Goal: Task Accomplishment & Management: Manage account settings

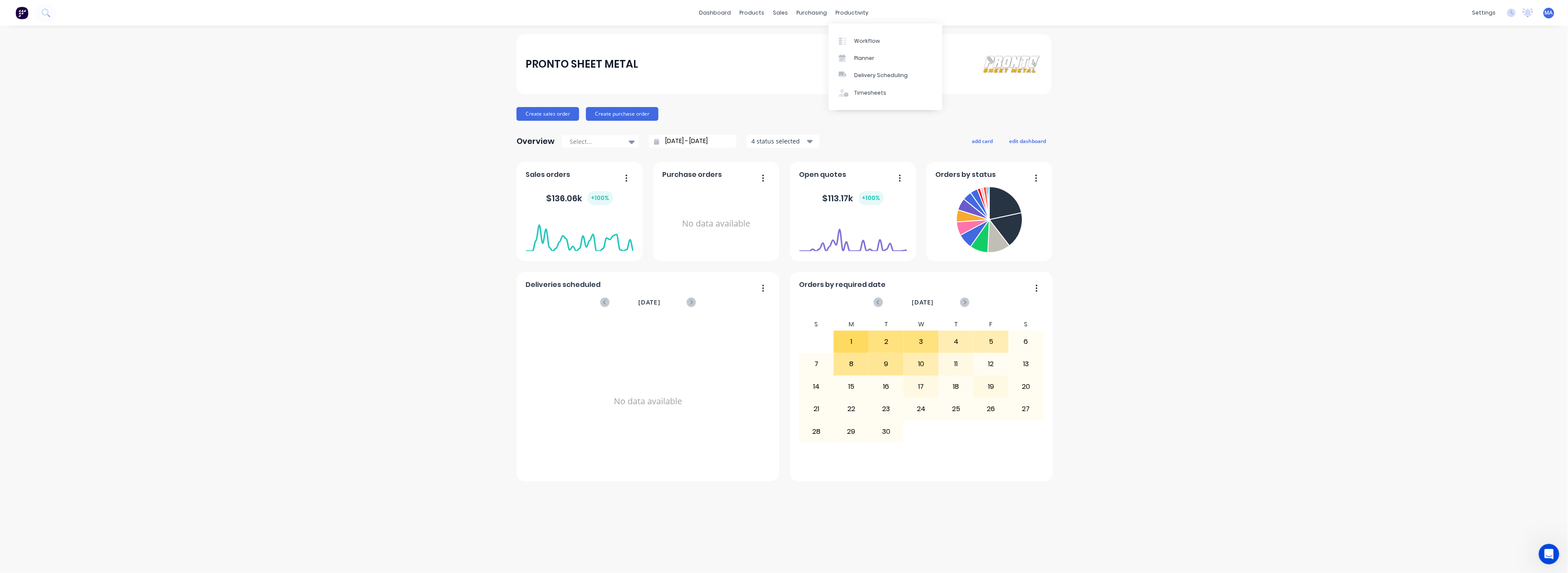
drag, startPoint x: 848, startPoint y: 15, endPoint x: 851, endPoint y: 26, distance: 11.4
click at [848, 17] on div "productivity" at bounding box center [852, 12] width 42 height 13
drag, startPoint x: 850, startPoint y: 8, endPoint x: 856, endPoint y: 14, distance: 8.5
click at [853, 11] on div "productivity" at bounding box center [852, 12] width 42 height 13
click at [880, 33] on link "Workflow" at bounding box center [885, 40] width 114 height 17
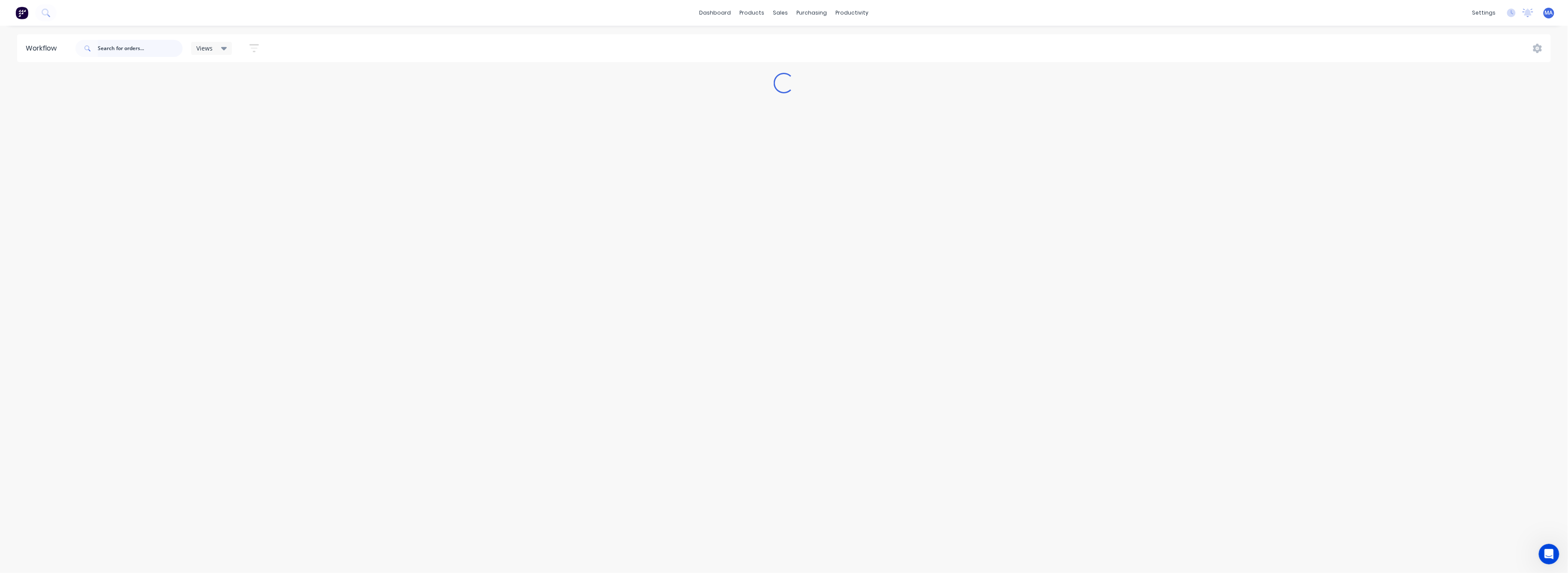
click at [154, 45] on input "text" at bounding box center [140, 48] width 85 height 17
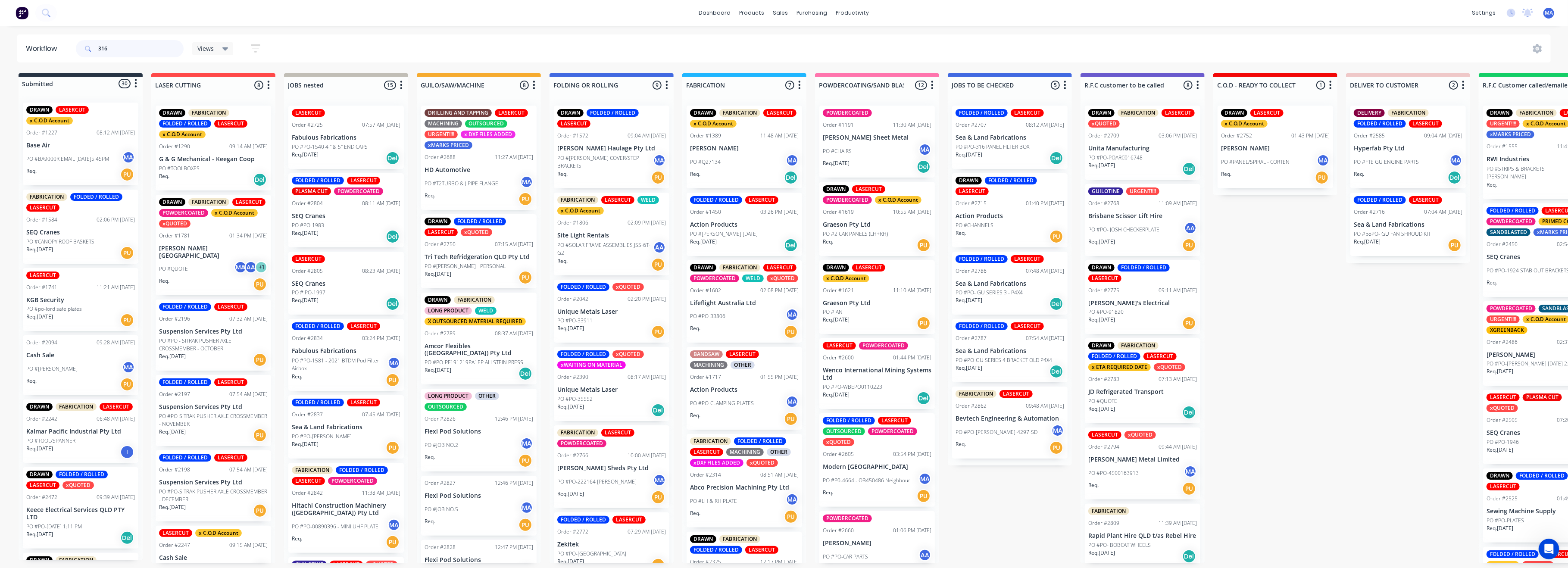
type input "316"
click at [990, 149] on p "PO #PO-316 PANEL FILTER BOX" at bounding box center [992, 147] width 74 height 8
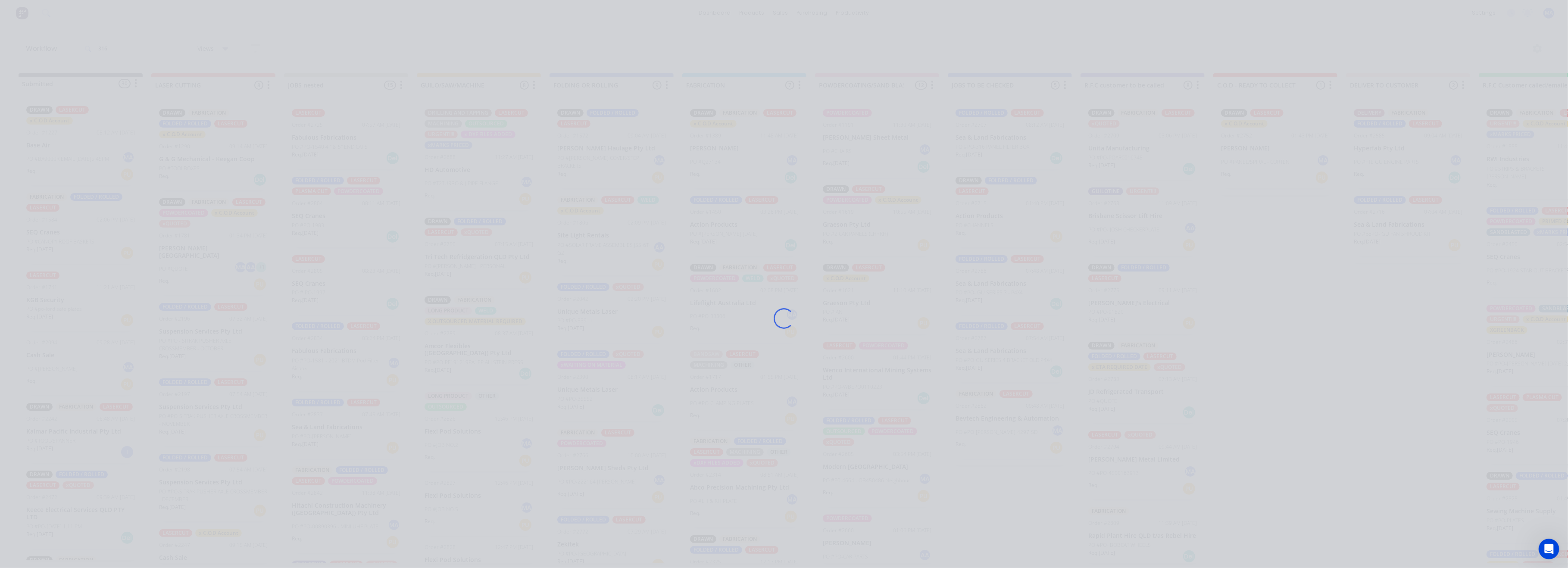
drag, startPoint x: 109, startPoint y: 116, endPoint x: 144, endPoint y: 113, distance: 35.1
click at [117, 117] on div "Loading..." at bounding box center [784, 284] width 1568 height 568
click at [654, 135] on div "Loading..." at bounding box center [784, 318] width 690 height 568
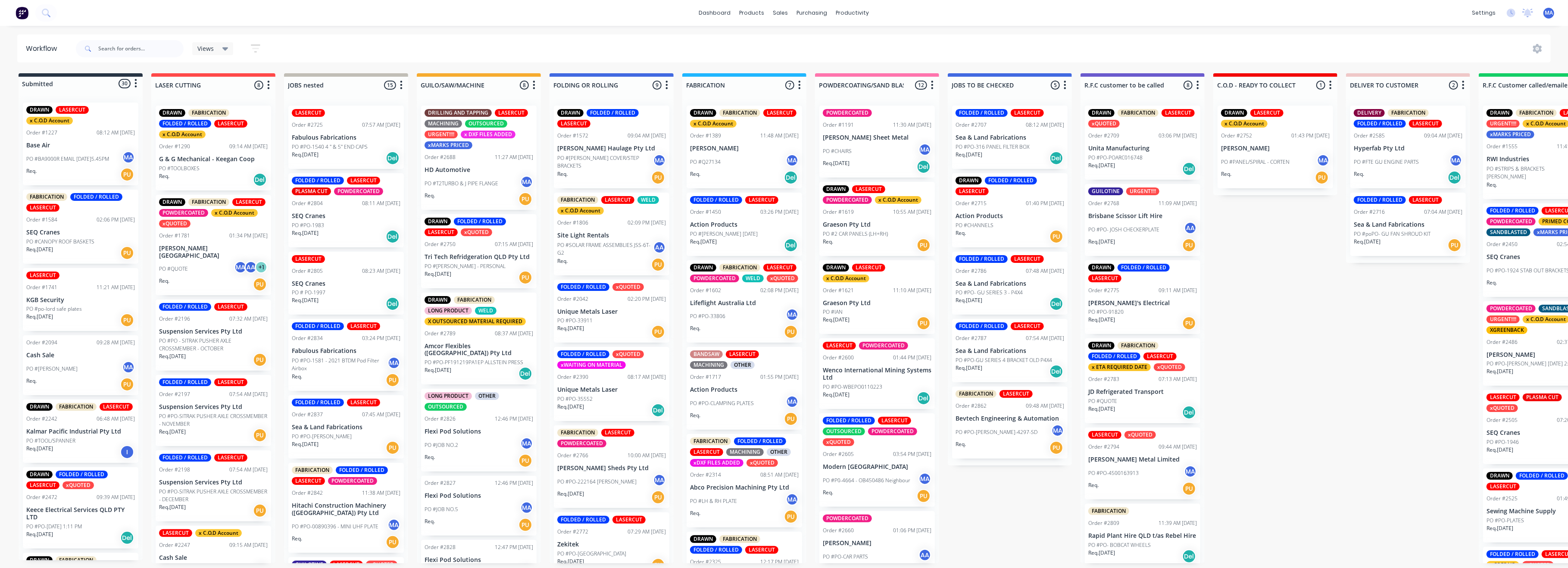
click at [1012, 161] on div "Req. [DATE] Del" at bounding box center [1010, 158] width 109 height 14
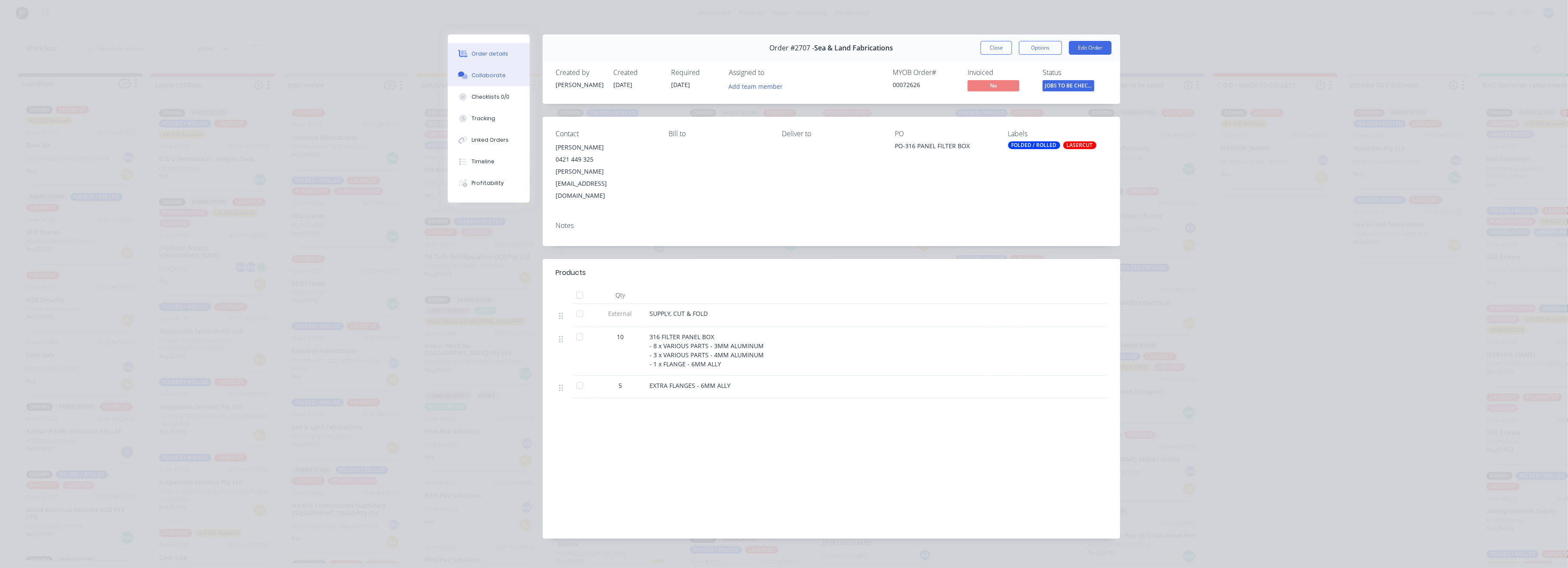
click at [490, 85] on div "Order details Collaborate Checklists 0/0 Tracking Linked Orders Timeline Profit…" at bounding box center [489, 118] width 82 height 168
click at [499, 85] on button "Collaborate" at bounding box center [489, 75] width 82 height 21
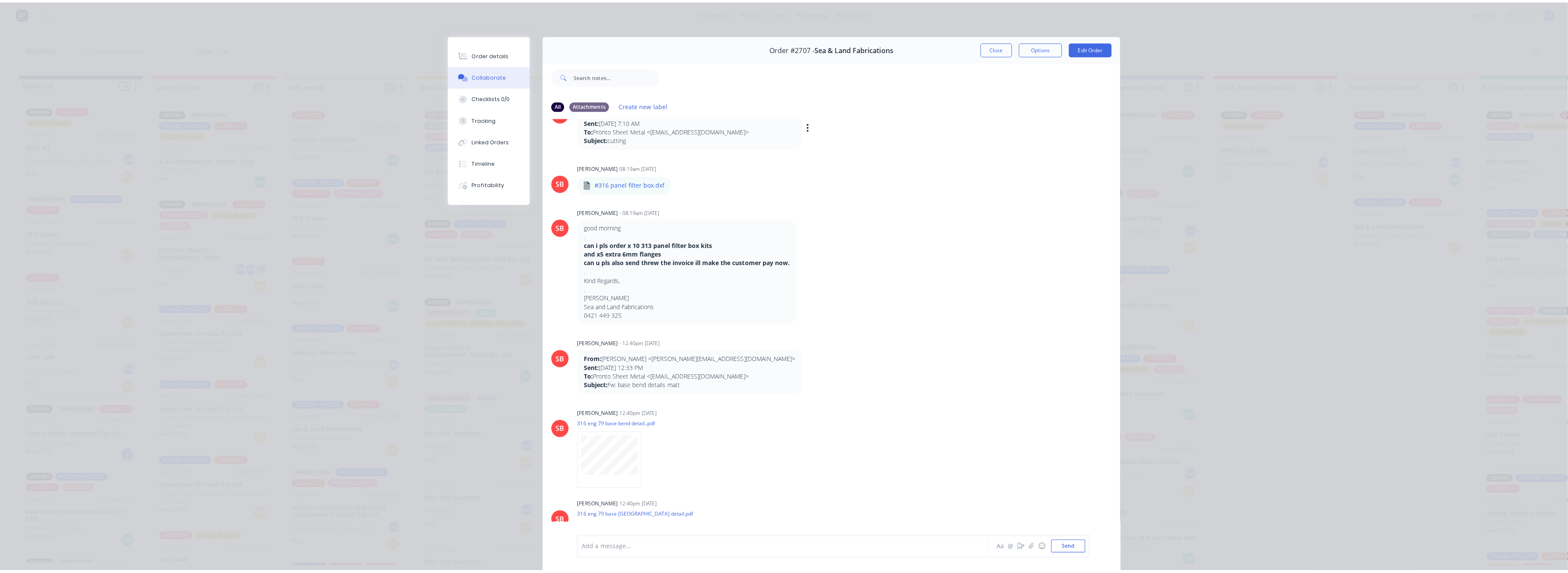
scroll to position [57, 0]
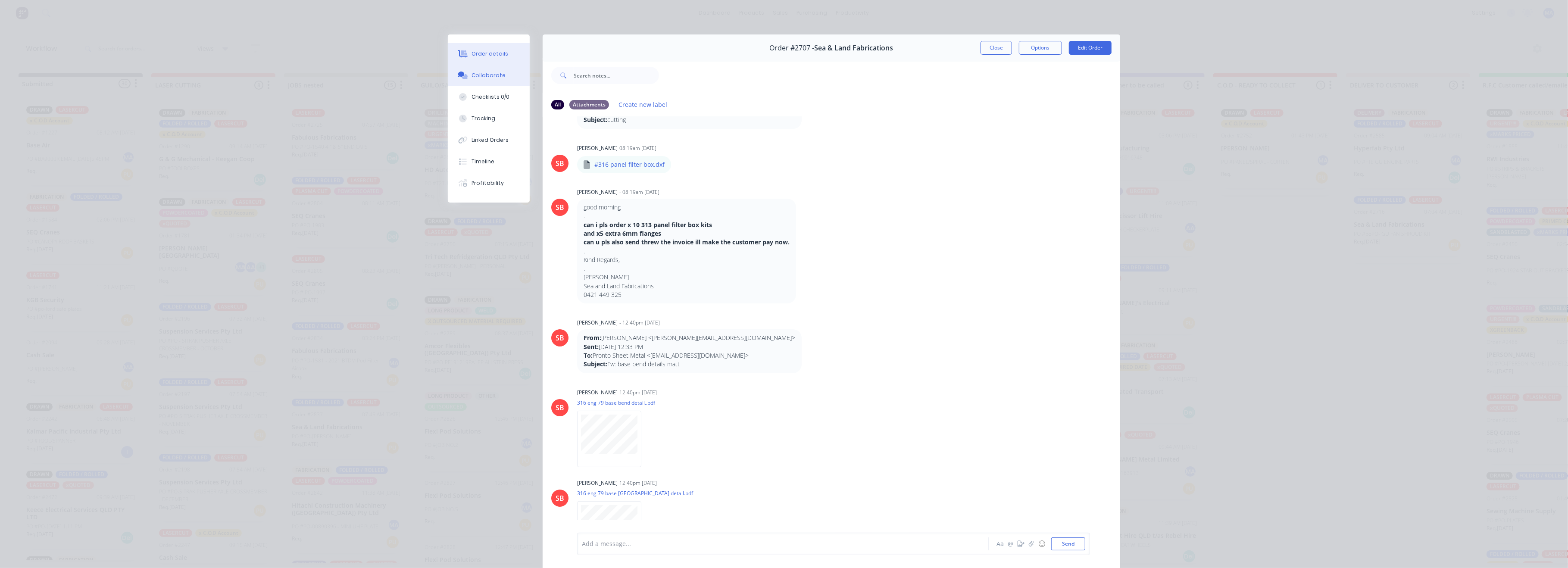
drag, startPoint x: 501, startPoint y: 51, endPoint x: 528, endPoint y: 51, distance: 27.0
click at [501, 51] on button "Order details" at bounding box center [489, 54] width 82 height 21
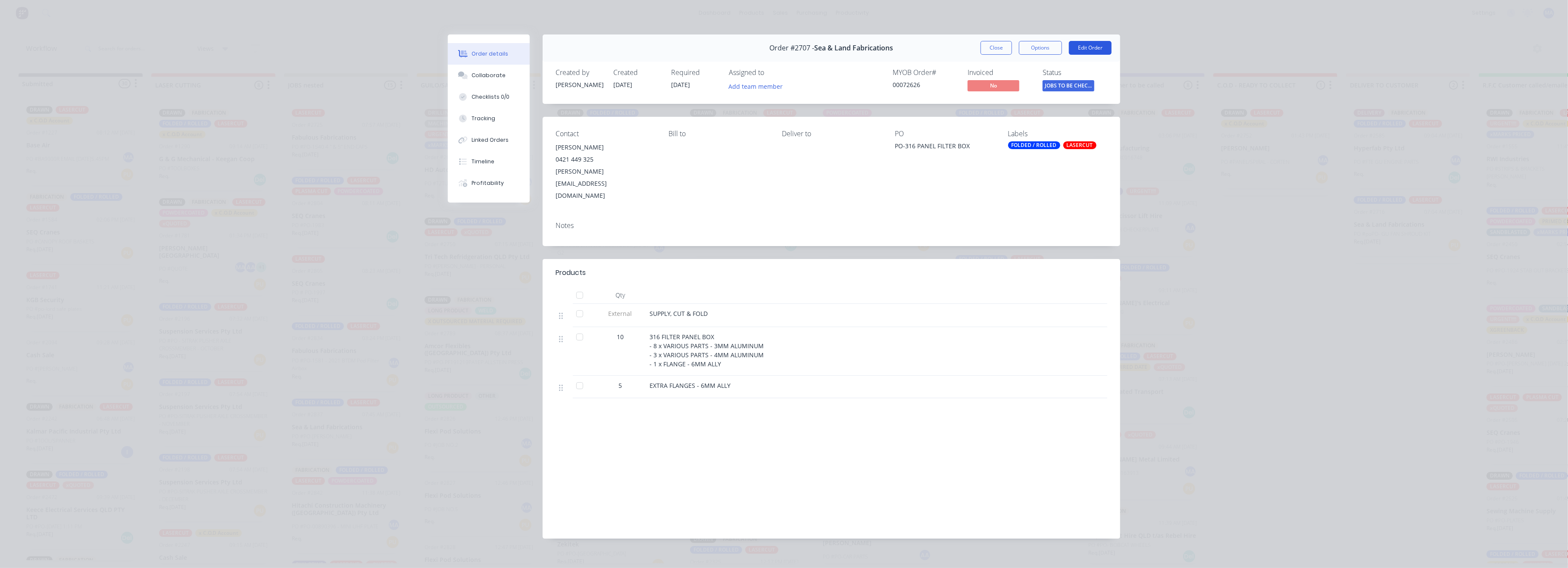
click at [1087, 50] on button "Edit Order" at bounding box center [1091, 48] width 43 height 14
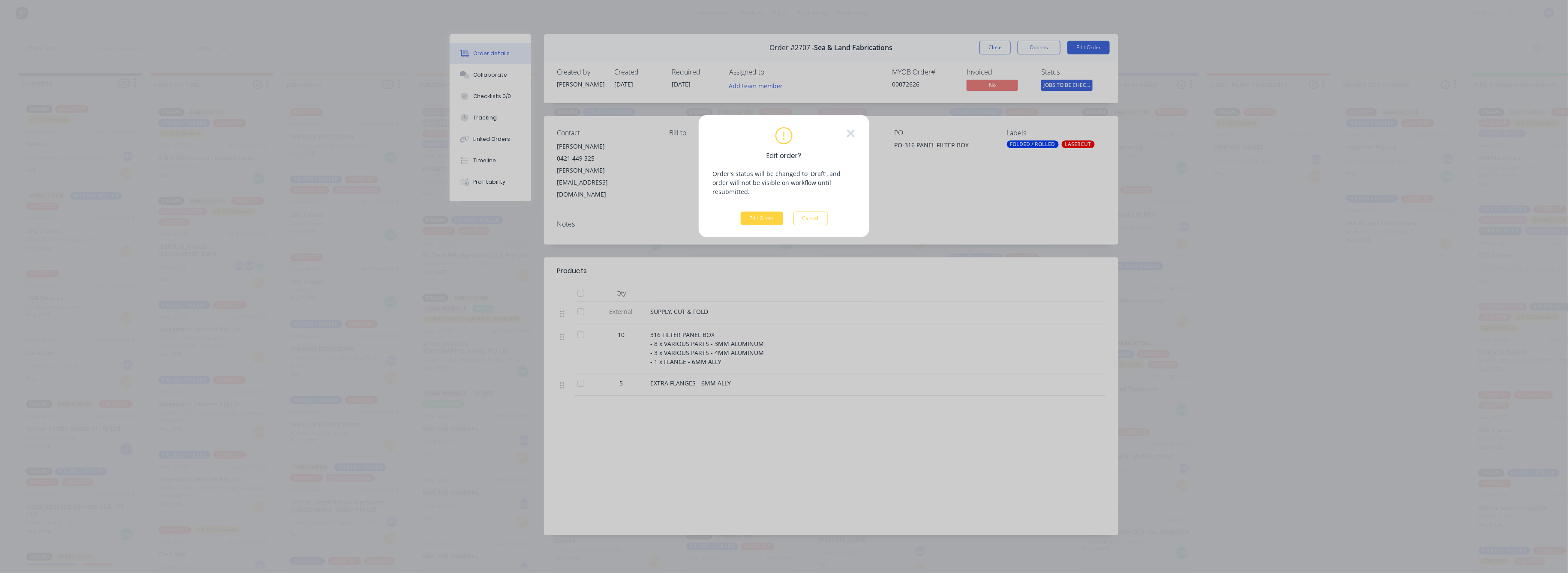
drag, startPoint x: 766, startPoint y: 210, endPoint x: 793, endPoint y: 226, distance: 31.4
click at [763, 213] on button "Edit Order" at bounding box center [762, 219] width 42 height 14
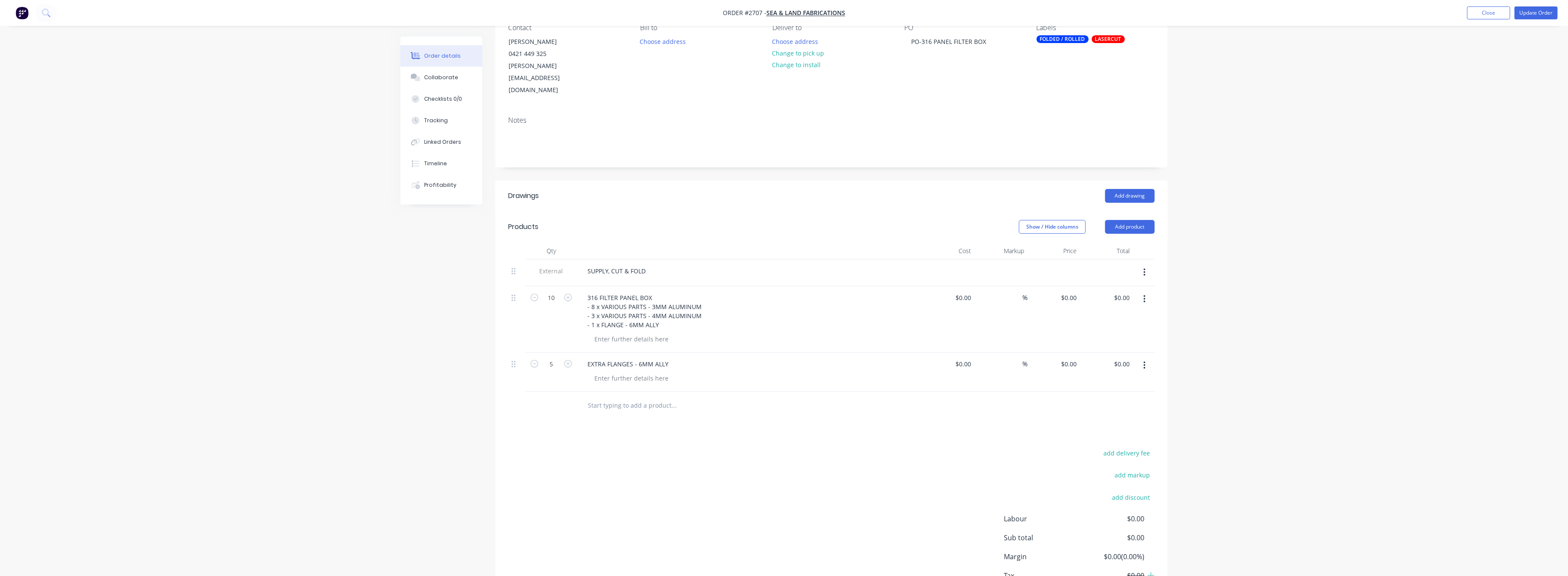
scroll to position [66, 0]
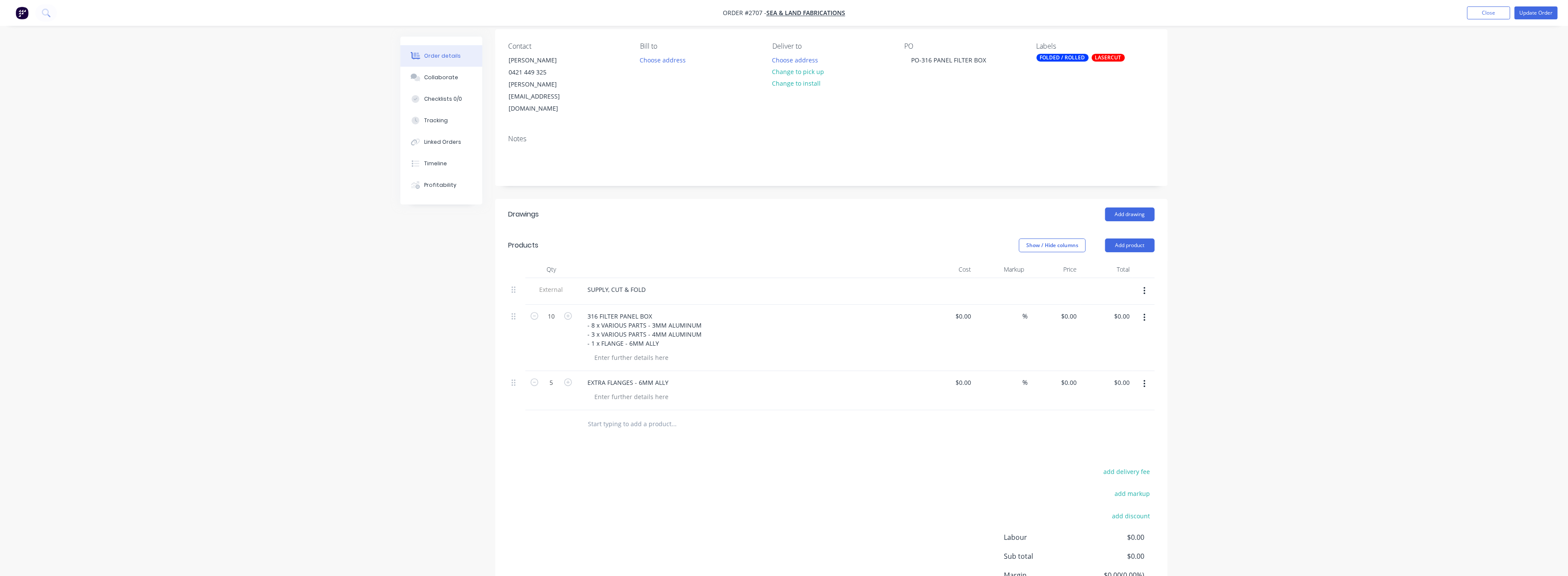
click at [451, 54] on div "Order details" at bounding box center [443, 56] width 37 height 8
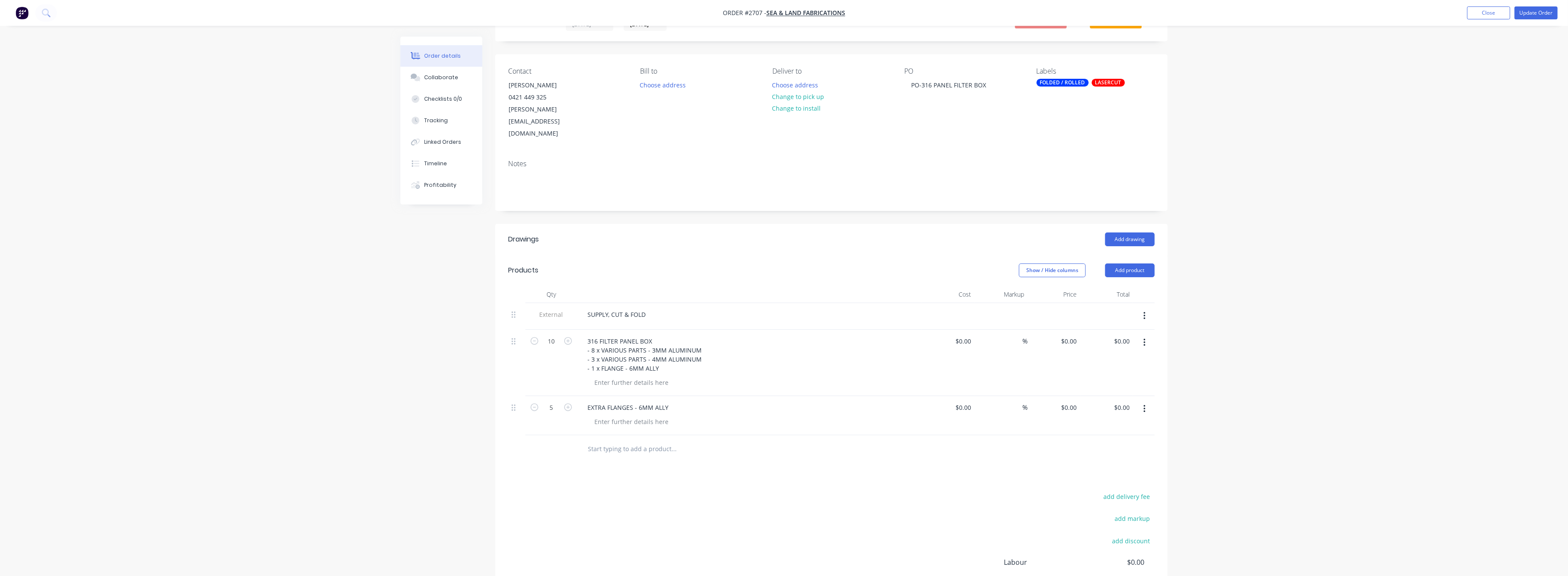
scroll to position [9, 0]
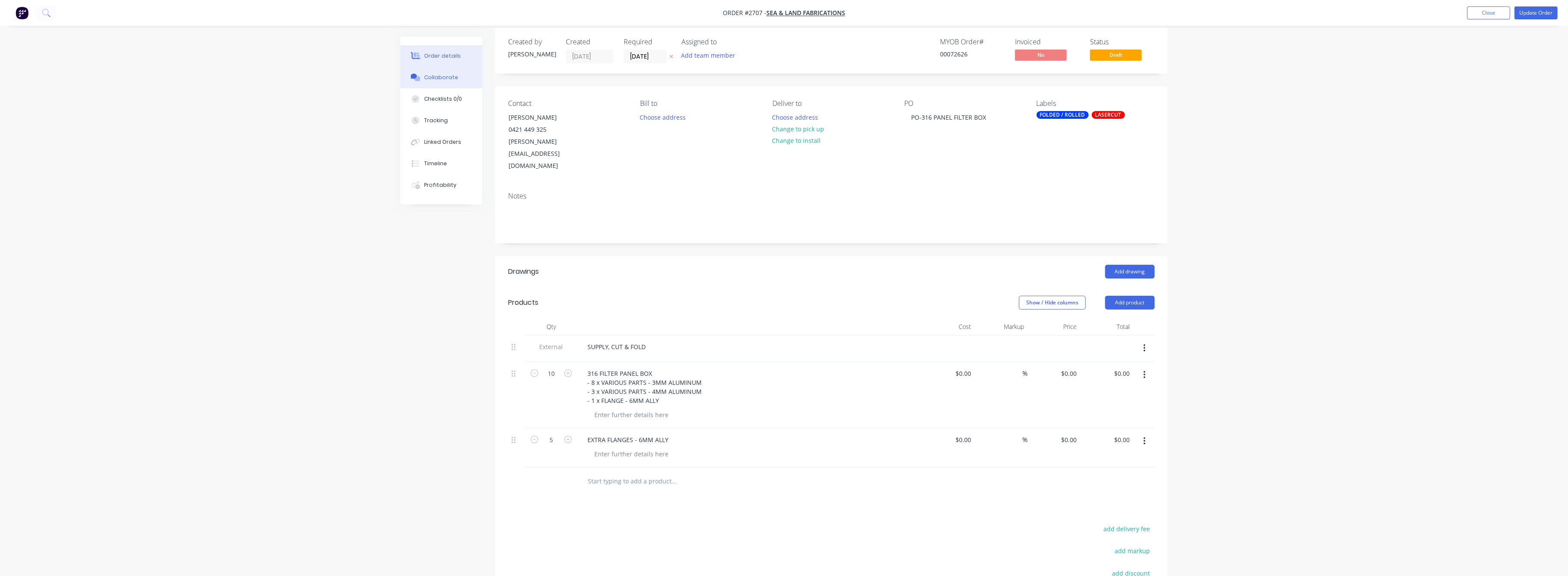
click at [445, 76] on div "Collaborate" at bounding box center [442, 78] width 34 height 8
